Goal: Find specific page/section: Find specific page/section

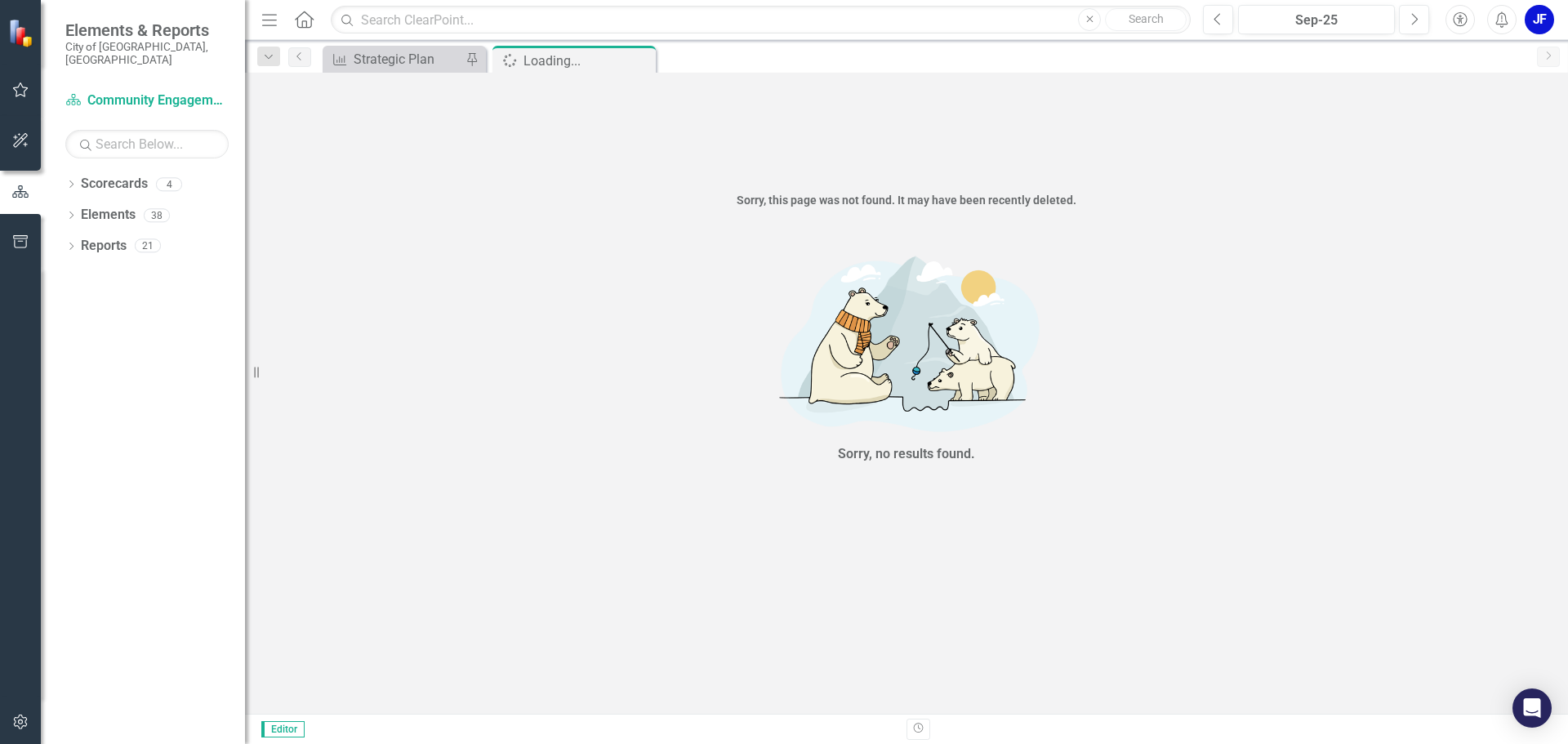
click at [71, 179] on div "Dropdown" at bounding box center [70, 186] width 11 height 14
click at [124, 206] on link "Community Engagement & Emergency Preparedness" at bounding box center [167, 215] width 155 height 19
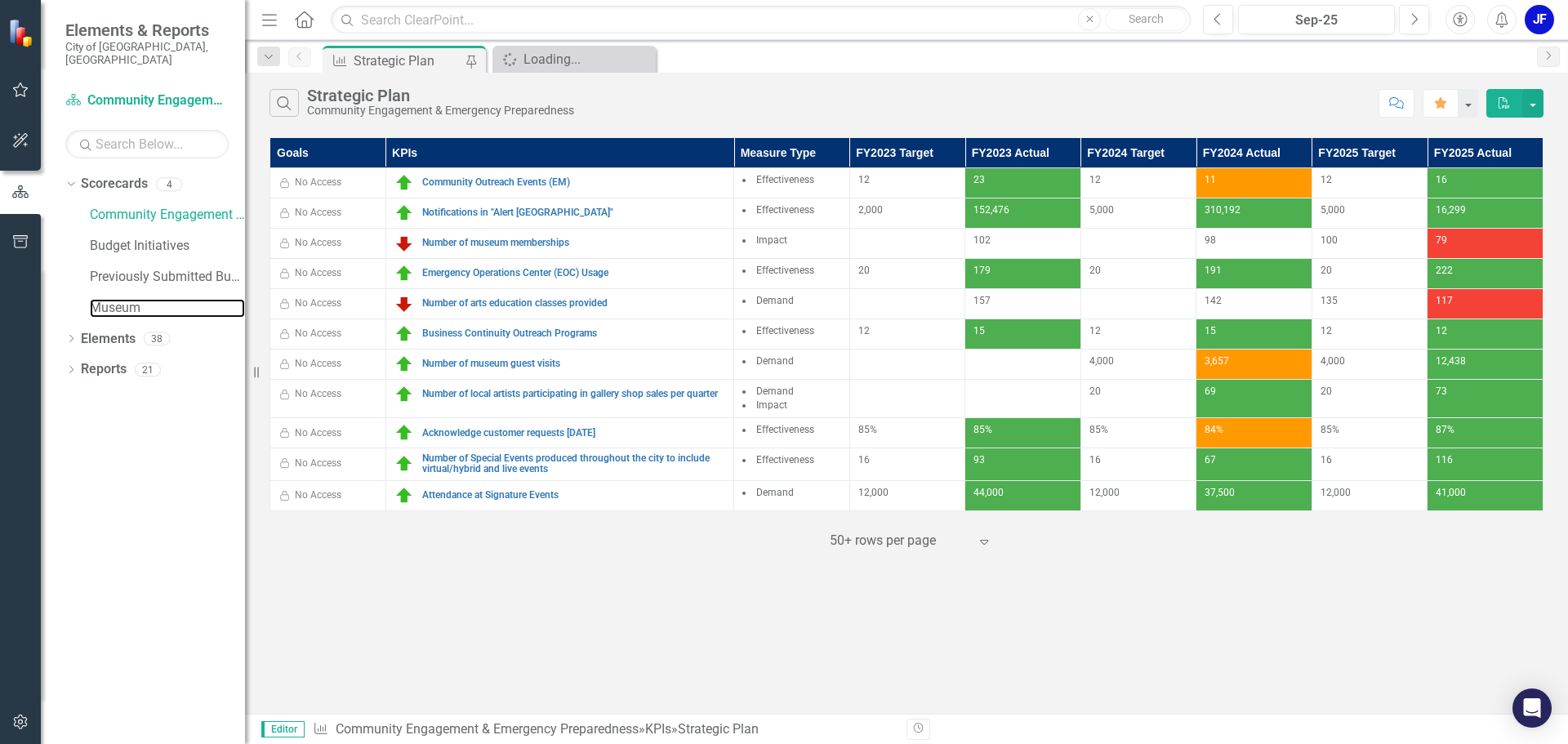
click at [120, 304] on link "Museum" at bounding box center [167, 308] width 155 height 19
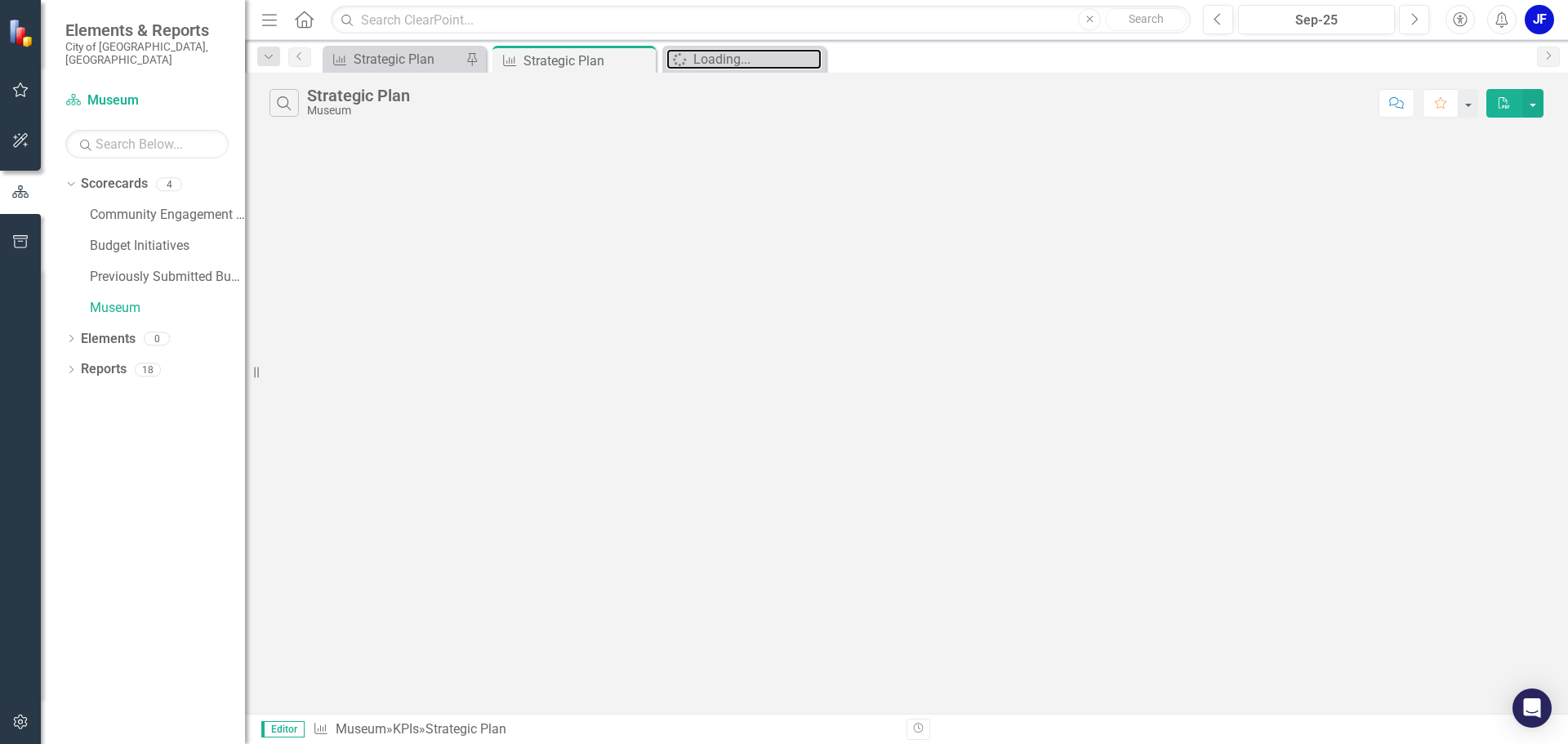
click at [727, 61] on div "Loading..." at bounding box center [757, 59] width 128 height 21
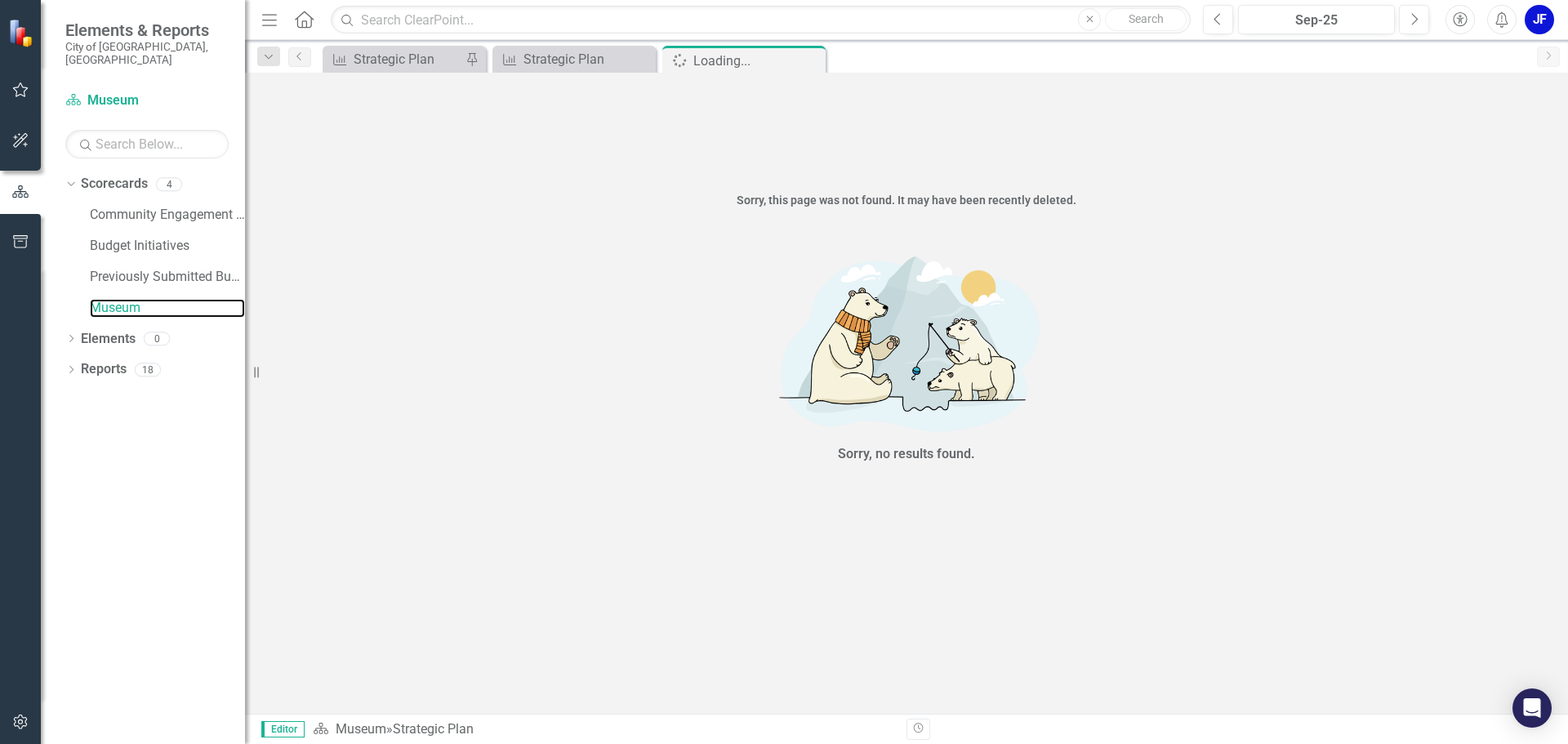
click at [109, 299] on link "Museum" at bounding box center [167, 308] width 155 height 19
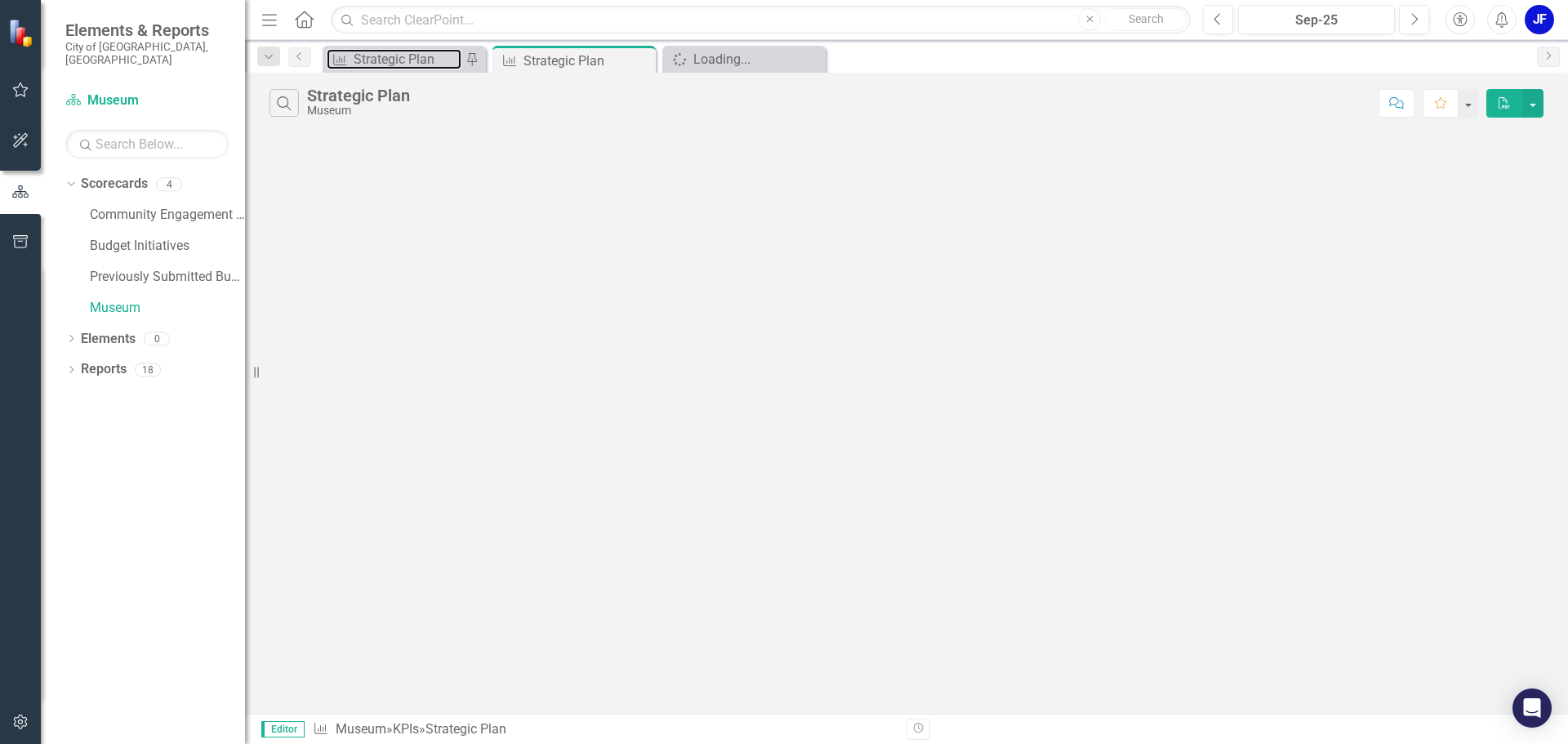
click at [390, 59] on div "Strategic Plan" at bounding box center [407, 59] width 108 height 21
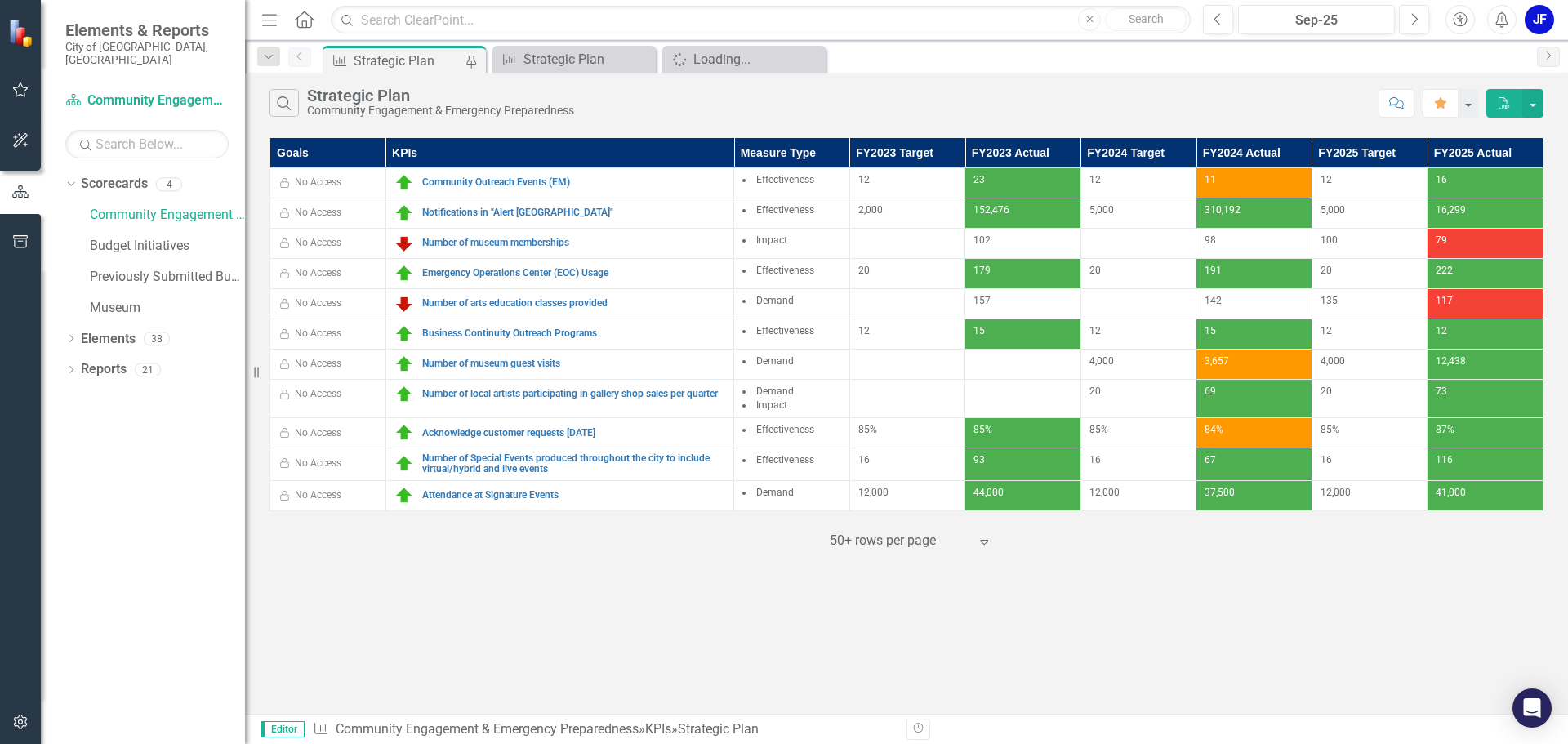
click at [76, 334] on div "Dropdown" at bounding box center [70, 341] width 11 height 14
click at [104, 135] on input "text" at bounding box center [147, 143] width 163 height 28
type input "museum"
click at [87, 264] on div "Dropdown Goal Goal 0" at bounding box center [160, 280] width 172 height 31
click at [80, 305] on icon "Dropdown" at bounding box center [79, 309] width 11 height 9
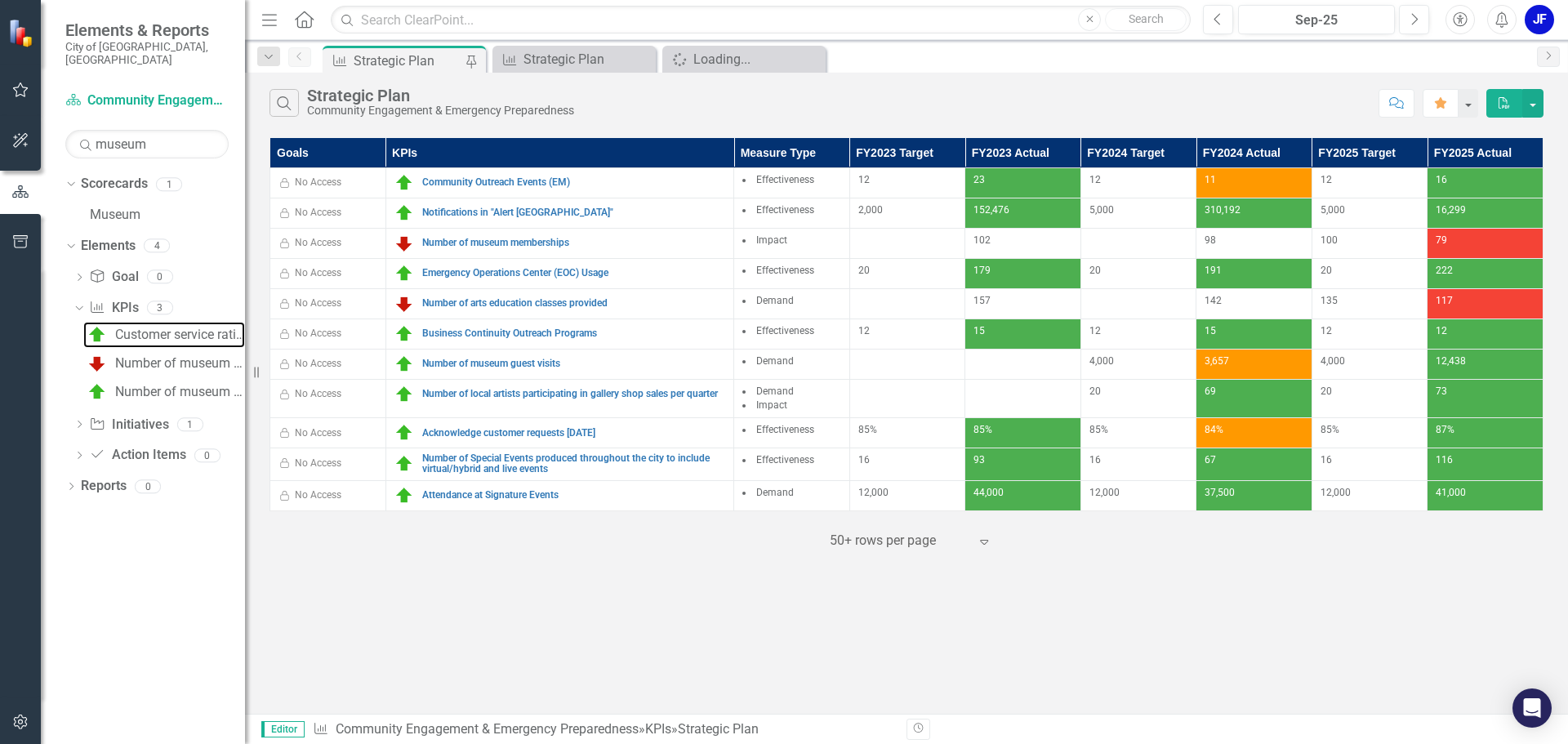
click at [164, 328] on div "Customer service rating for museum" at bounding box center [179, 335] width 130 height 15
